Goal: Find specific page/section: Find specific page/section

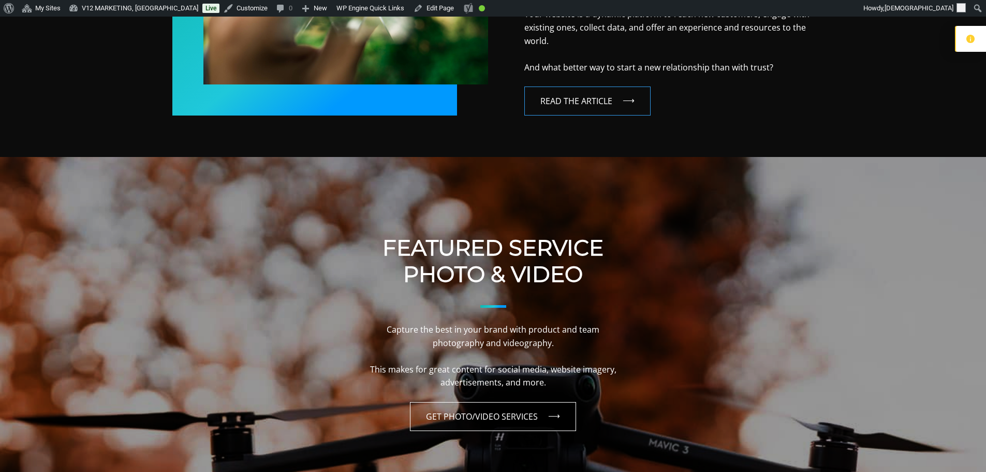
scroll to position [828, 0]
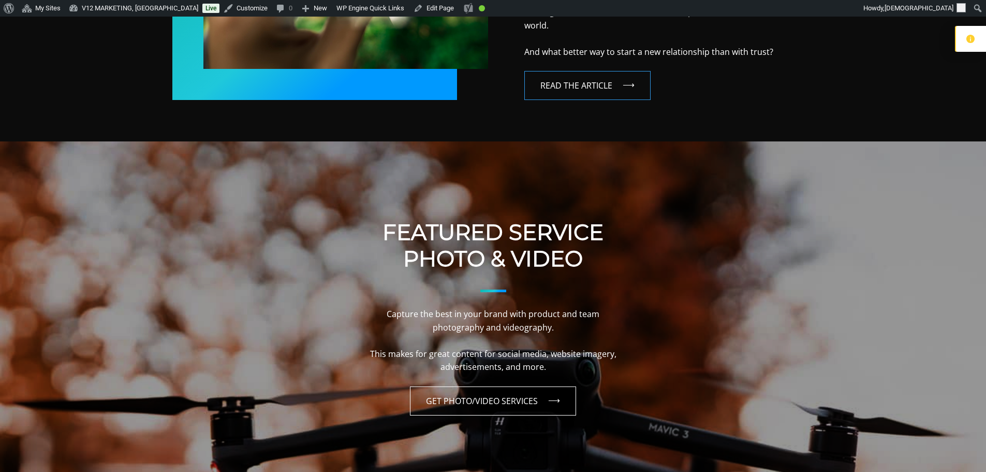
drag, startPoint x: 483, startPoint y: 179, endPoint x: 406, endPoint y: 193, distance: 77.4
click at [406, 193] on div "Featured Service Photo & Video Capture the best in your brand with product and …" at bounding box center [493, 317] width 986 height 352
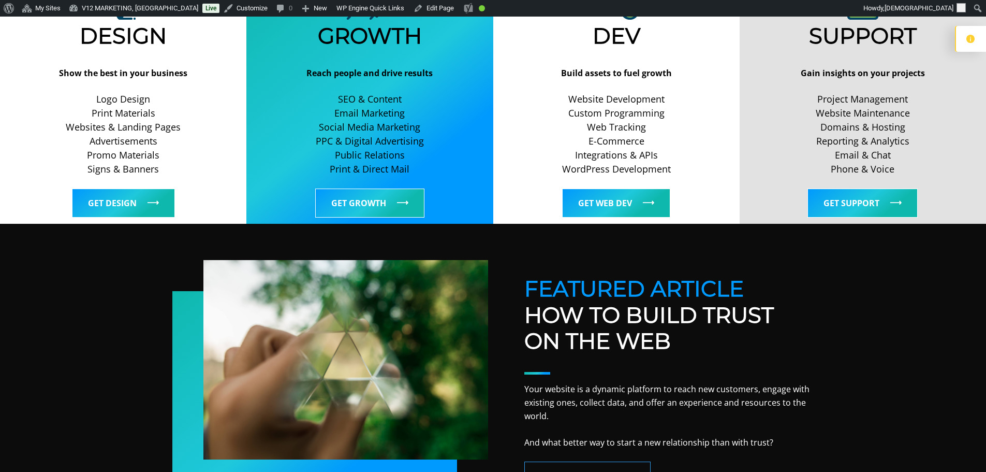
scroll to position [430, 0]
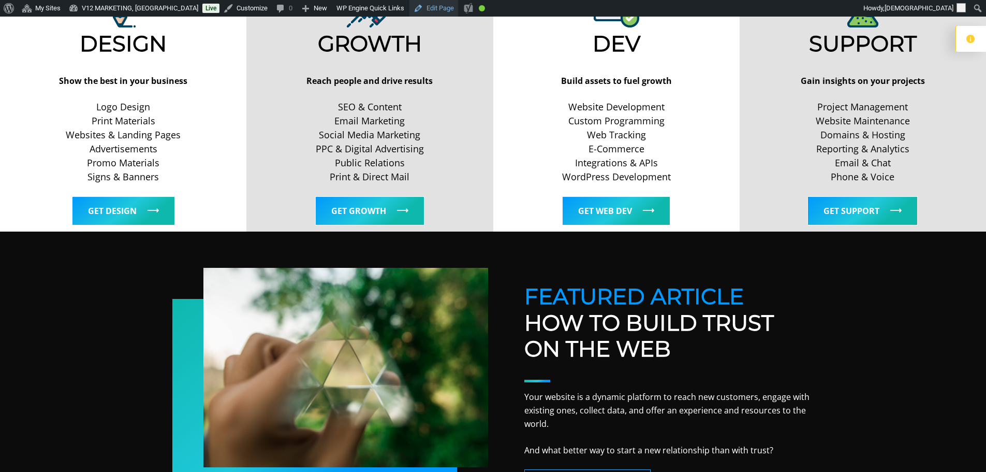
click at [410, 4] on link "Edit Page" at bounding box center [434, 8] width 49 height 17
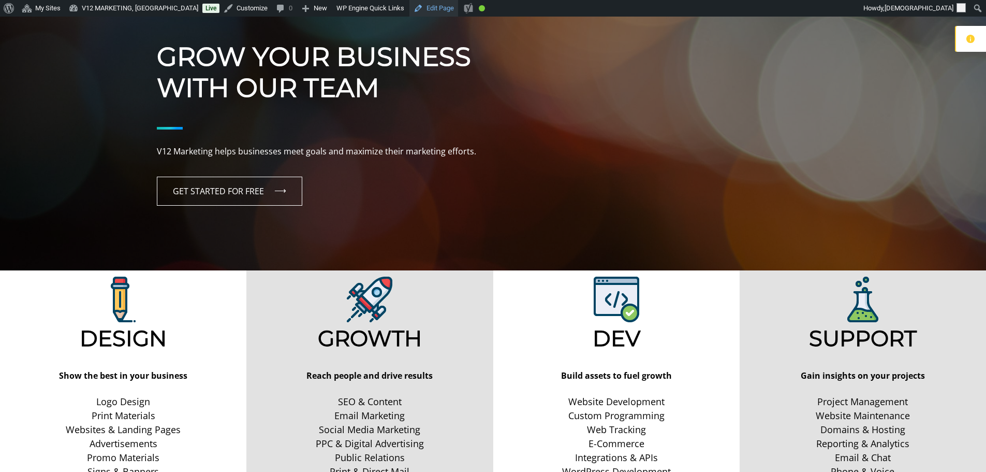
scroll to position [0, 0]
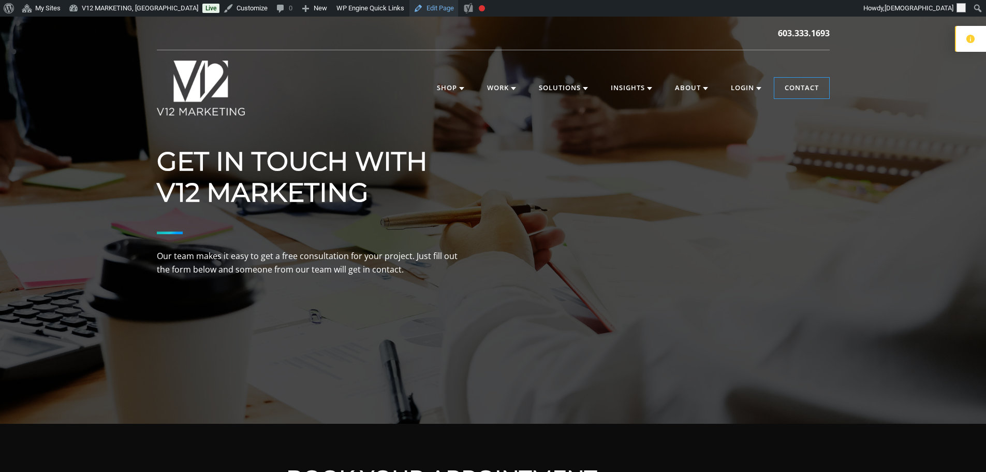
click at [410, 11] on link "Edit Page" at bounding box center [434, 8] width 49 height 17
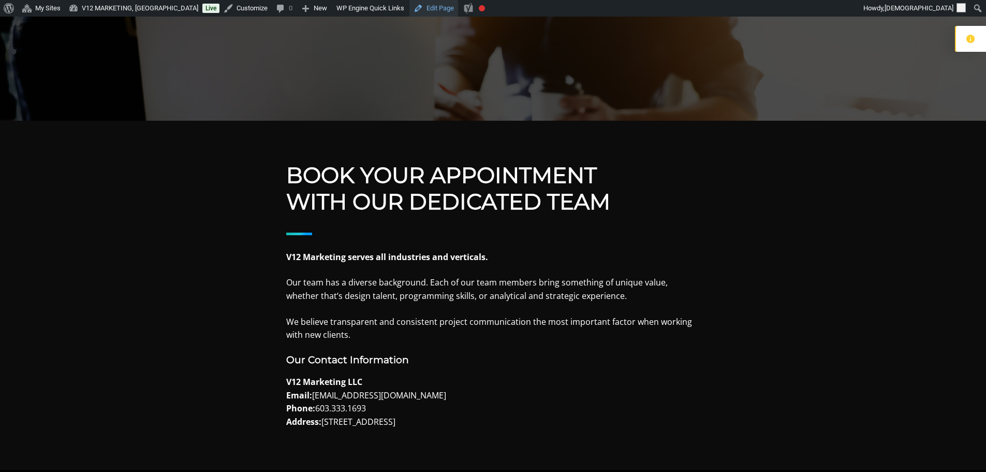
scroll to position [508, 0]
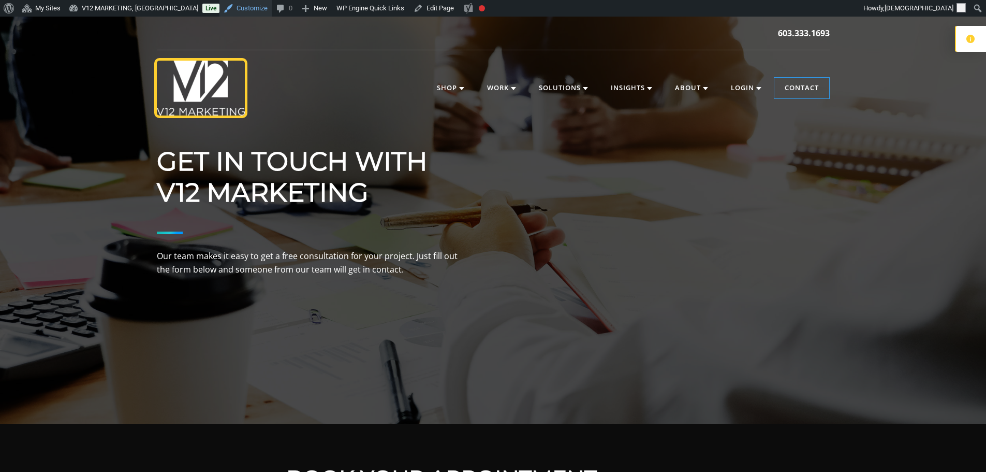
click at [220, 8] on link "Customize" at bounding box center [246, 8] width 52 height 17
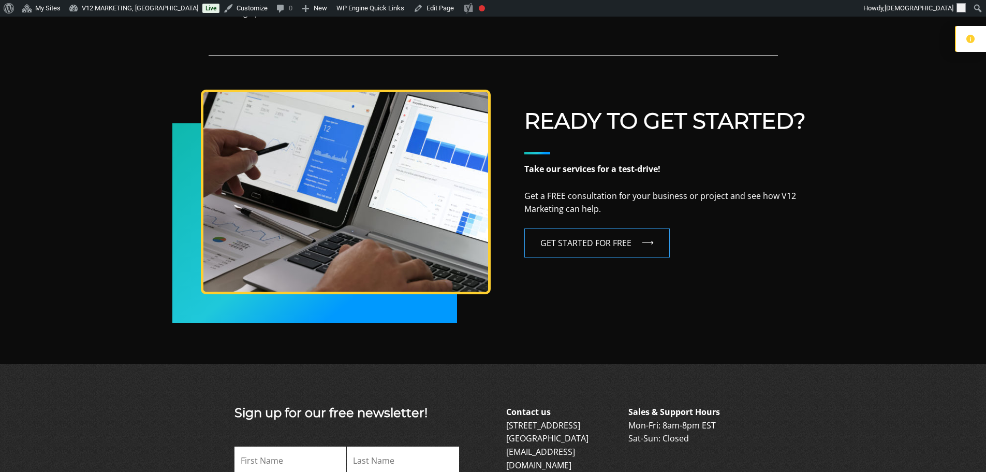
scroll to position [1641, 0]
